Goal: Transaction & Acquisition: Purchase product/service

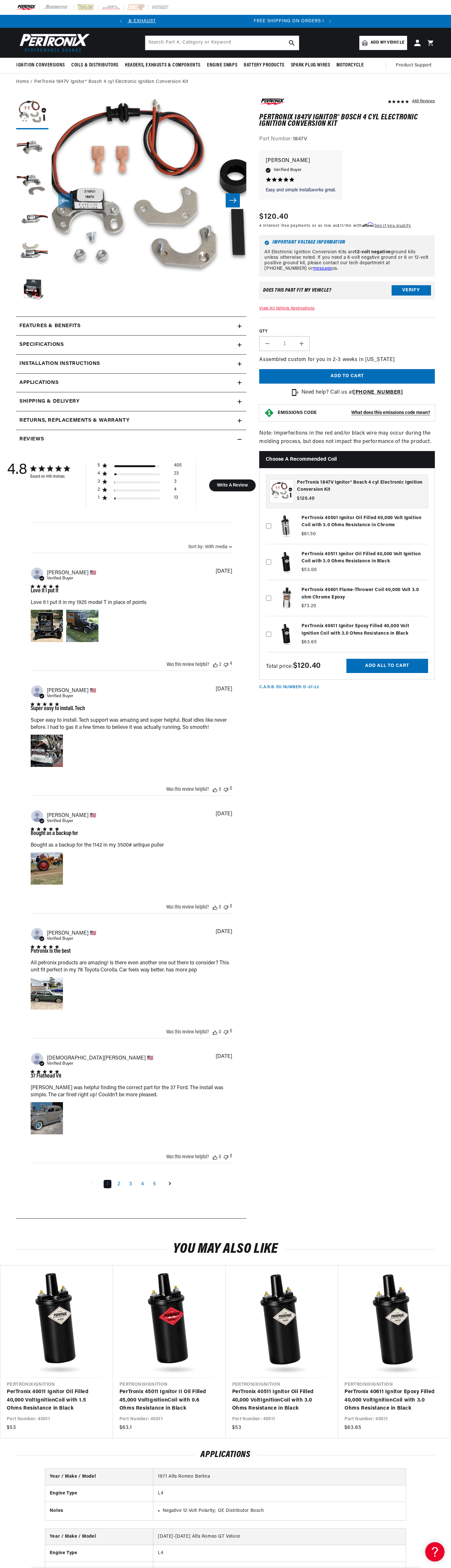
scroll to position [0, 196]
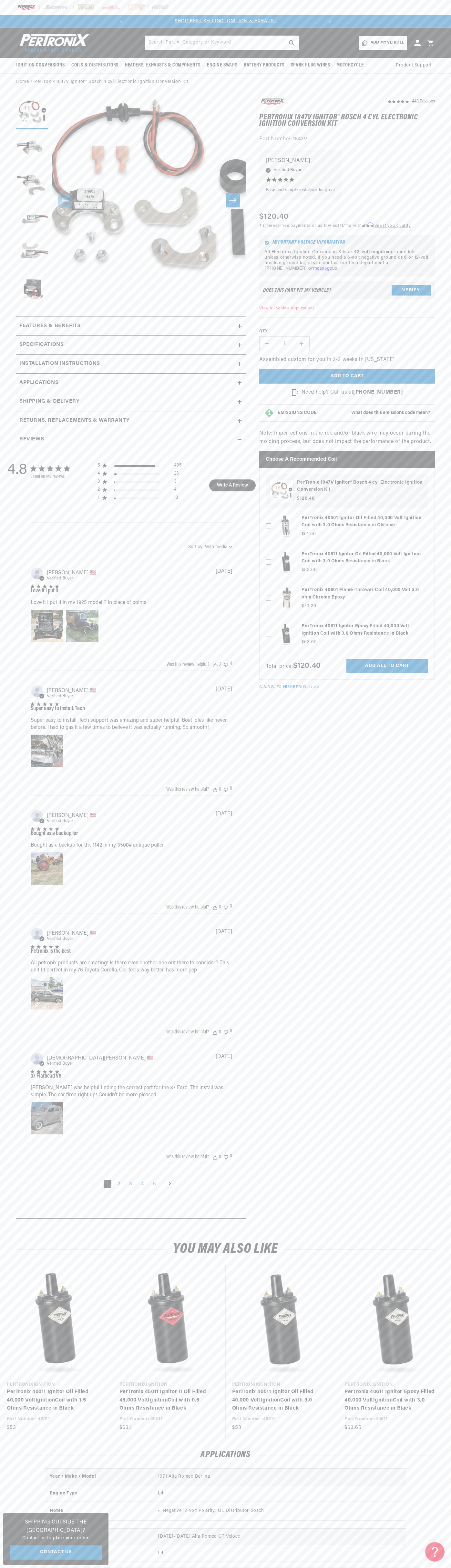
click at [164, 25] on div "SHOP BEST SELLING IGNITION & EXHAUST FREE SHIPPING ON ORDERS OVER $109" at bounding box center [225, 21] width 222 height 13
click at [429, 459] on h2 "Choose a Recommended Coil" at bounding box center [347, 459] width 176 height 17
click at [437, 1568] on html "Skip to content Your cart Your cart is empty Get the right parts the first time…" at bounding box center [225, 784] width 451 height 1568
click at [17, 1069] on div "4.8 4.8 out of 5 stars 448 total reviews Based on 448 reviews 5 405 4 23 3 3 2 …" at bounding box center [131, 831] width 230 height 765
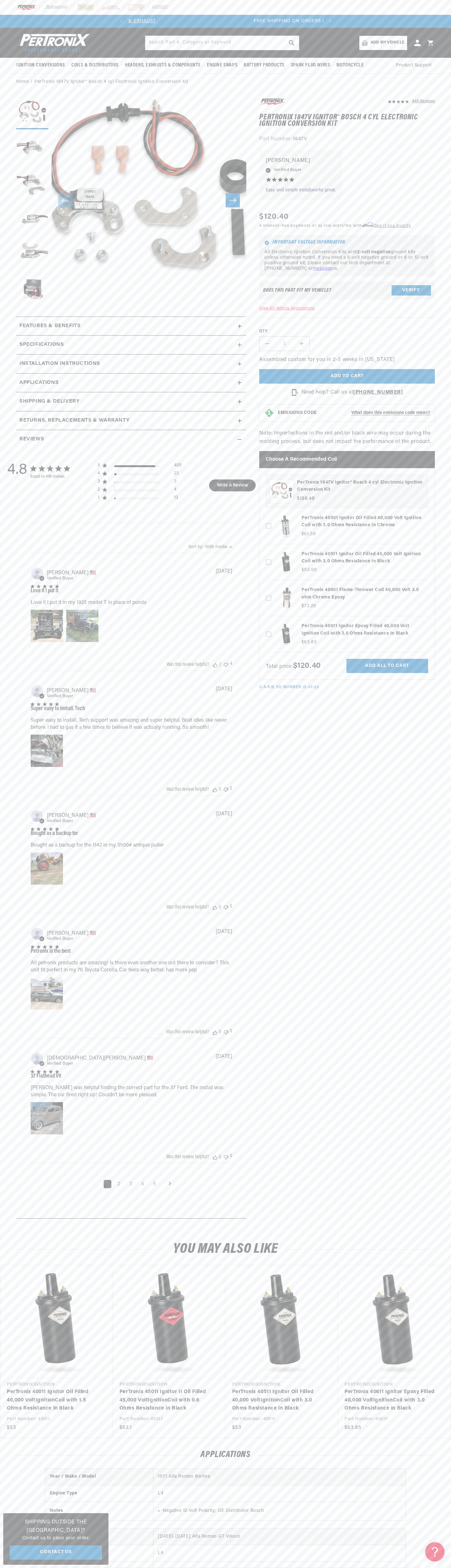
scroll to position [0, 196]
